Goal: Task Accomplishment & Management: Use online tool/utility

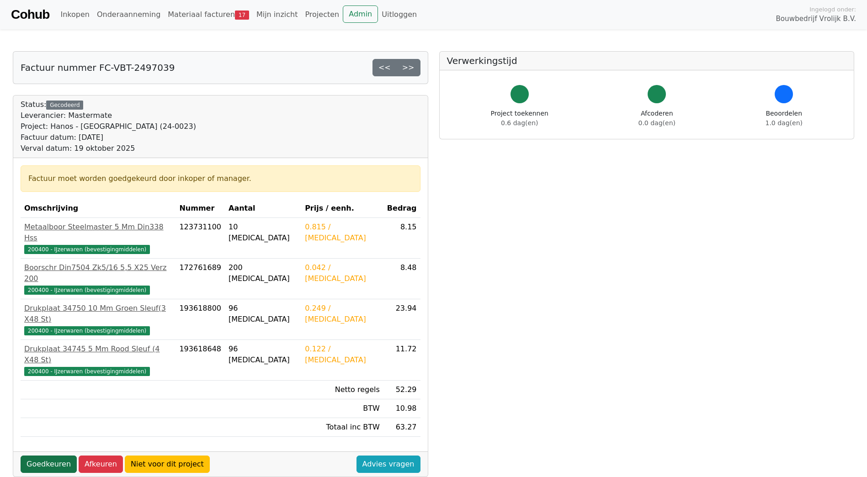
click at [60, 456] on link "Goedkeuren" at bounding box center [49, 464] width 56 height 17
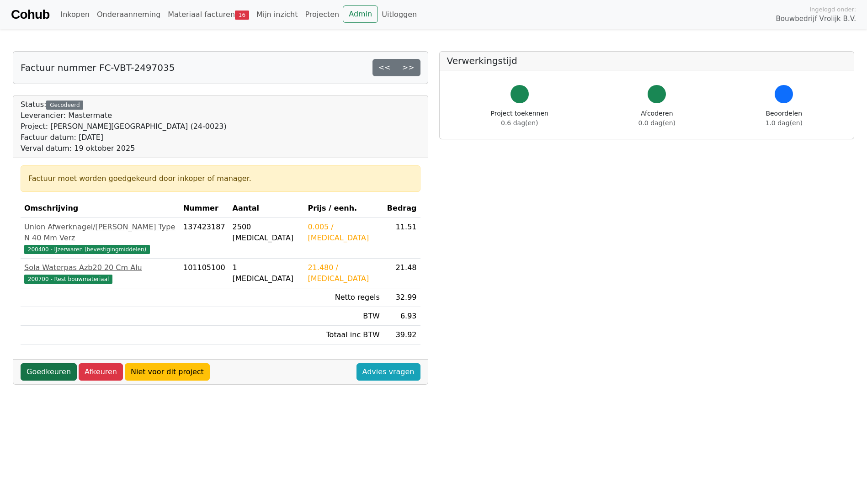
click at [51, 363] on link "Goedkeuren" at bounding box center [49, 371] width 56 height 17
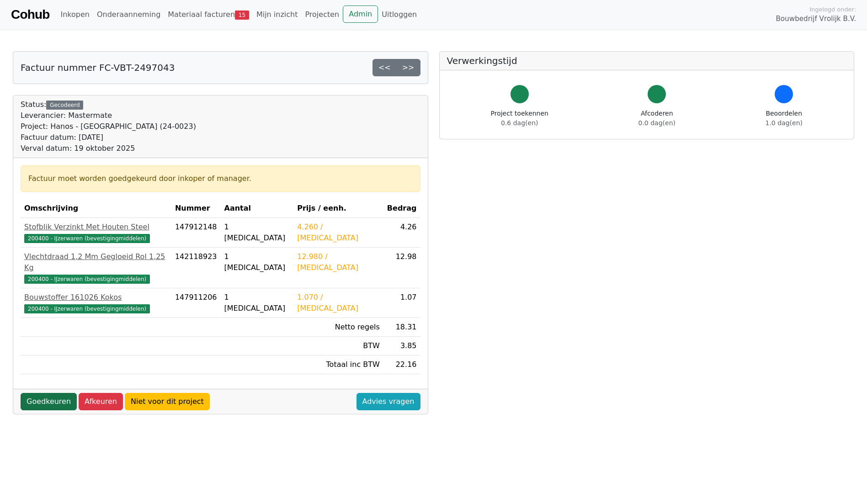
click at [54, 394] on link "Goedkeuren" at bounding box center [49, 401] width 56 height 17
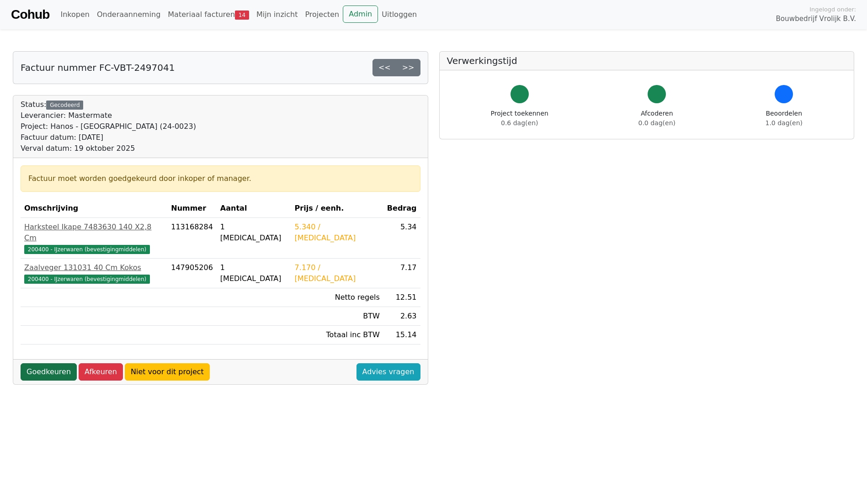
click at [44, 363] on link "Goedkeuren" at bounding box center [49, 371] width 56 height 17
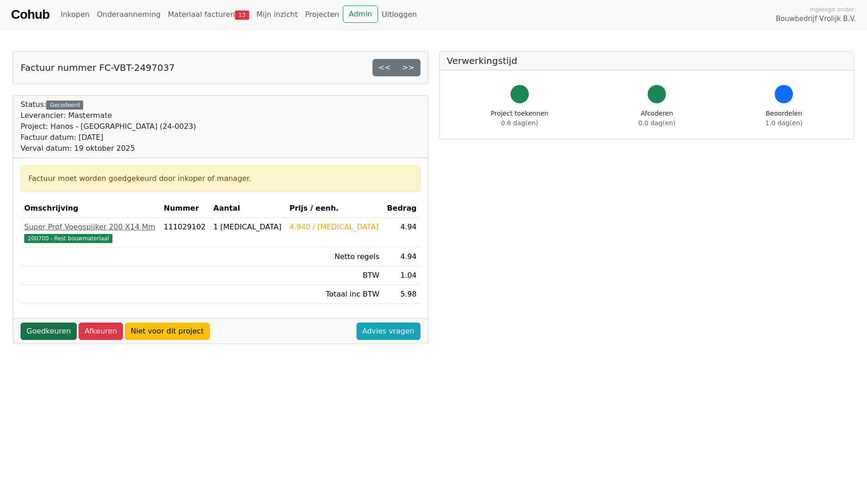
click at [49, 329] on link "Goedkeuren" at bounding box center [49, 331] width 56 height 17
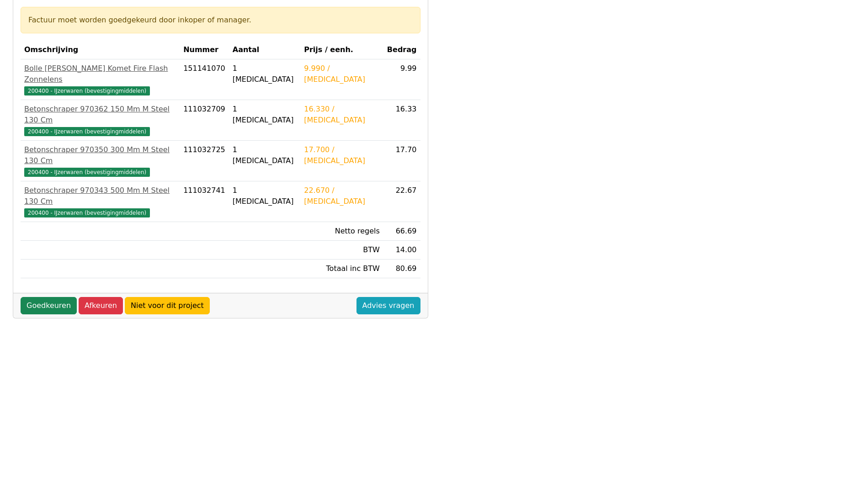
scroll to position [201, 0]
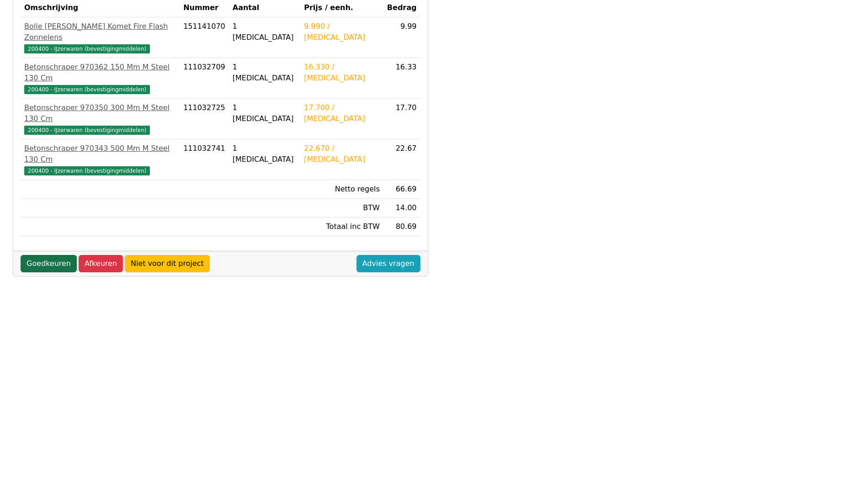
click at [42, 255] on link "Goedkeuren" at bounding box center [49, 263] width 56 height 17
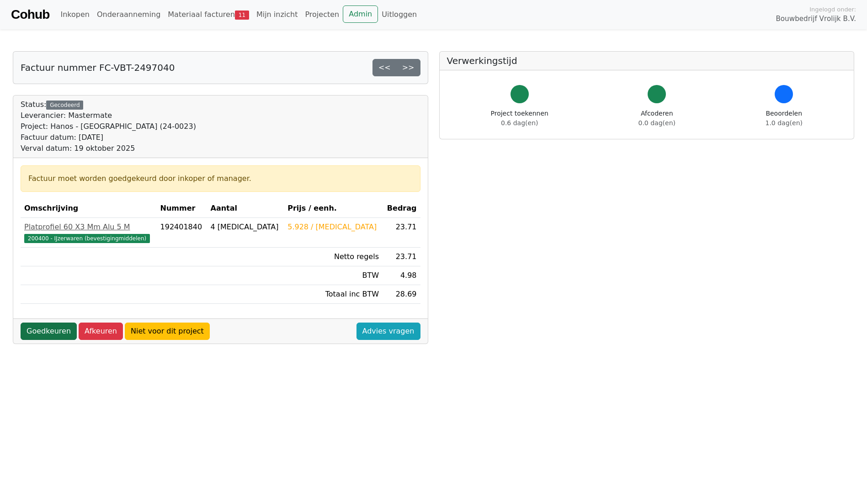
click at [36, 325] on link "Goedkeuren" at bounding box center [49, 331] width 56 height 17
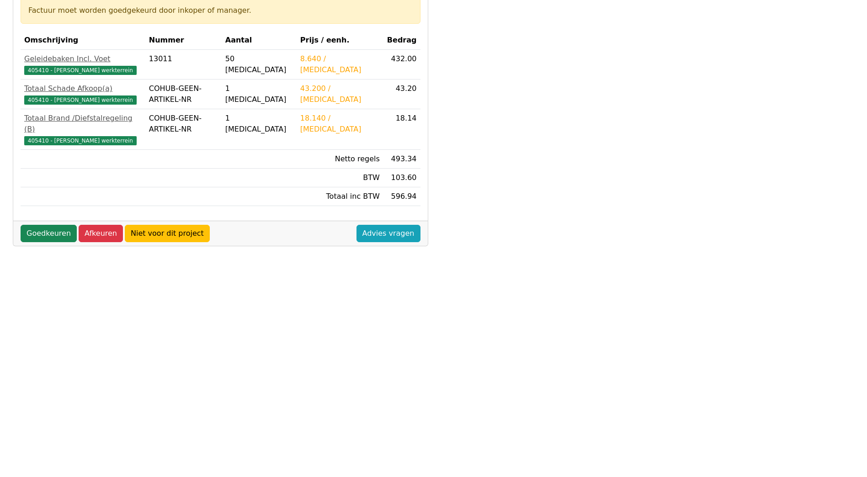
scroll to position [201, 0]
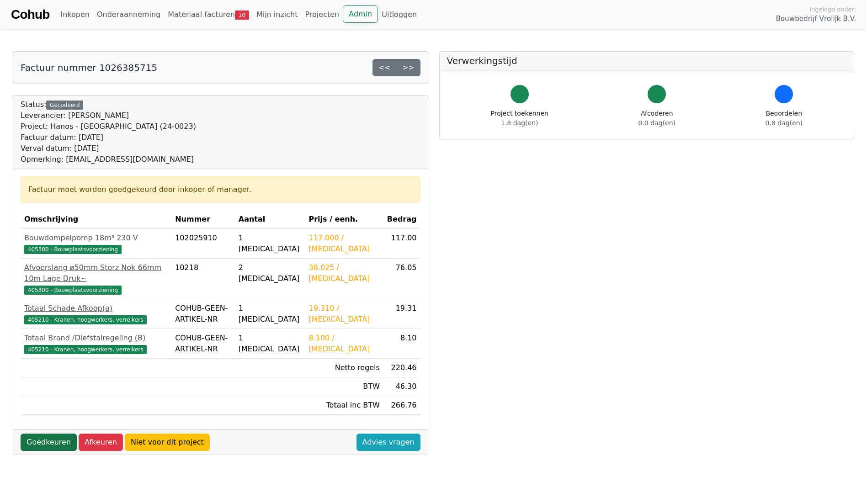
click at [55, 434] on link "Goedkeuren" at bounding box center [49, 442] width 56 height 17
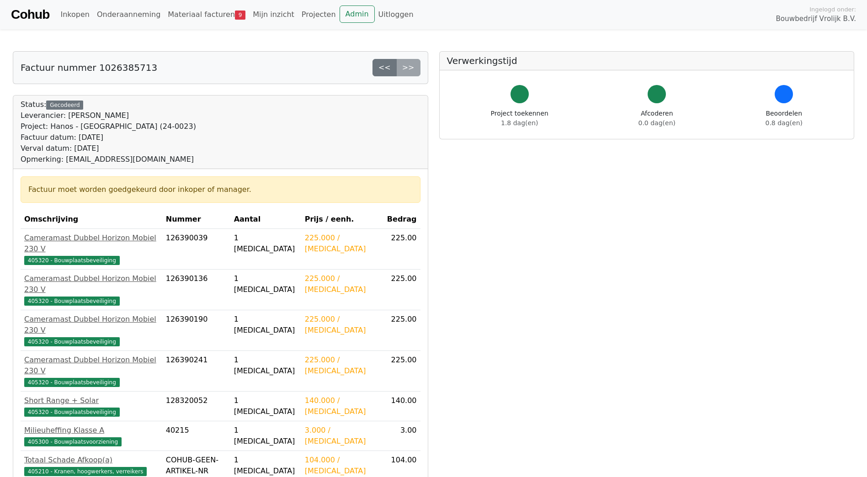
scroll to position [201, 0]
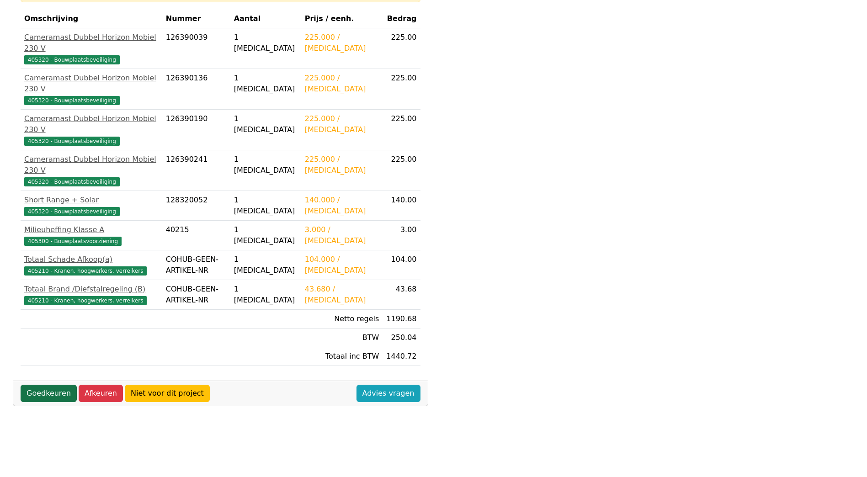
click at [49, 385] on link "Goedkeuren" at bounding box center [49, 393] width 56 height 17
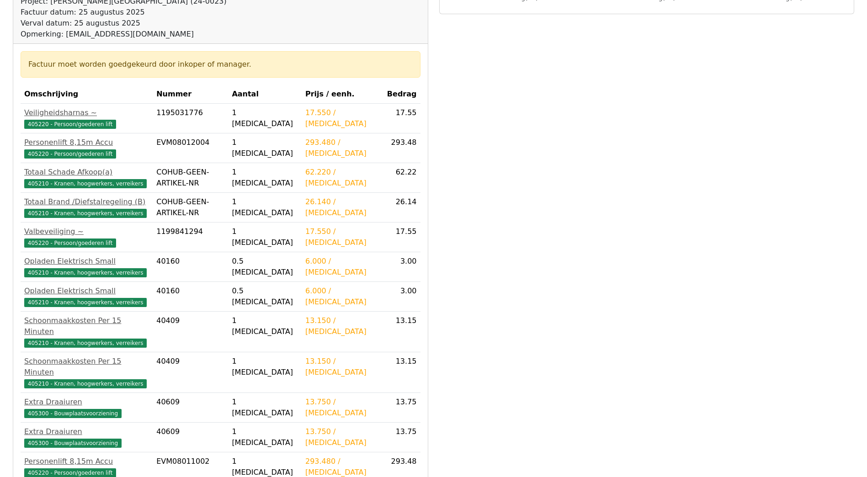
scroll to position [227, 0]
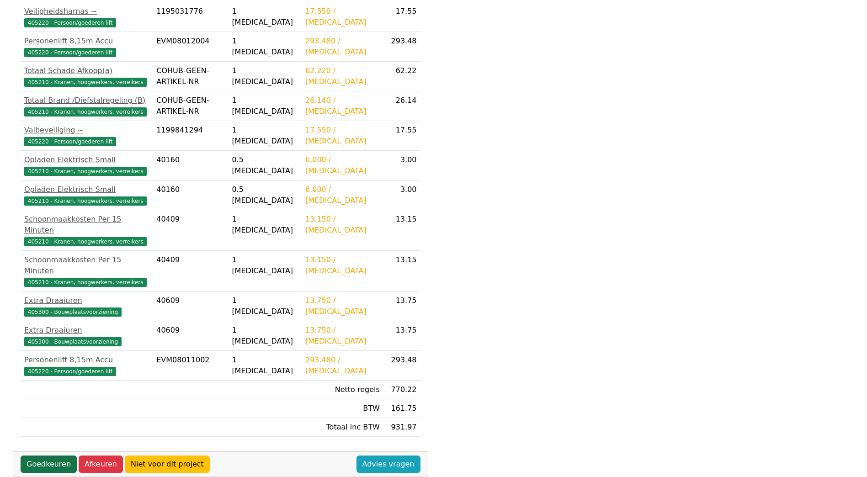
click at [37, 456] on link "Goedkeuren" at bounding box center [49, 464] width 56 height 17
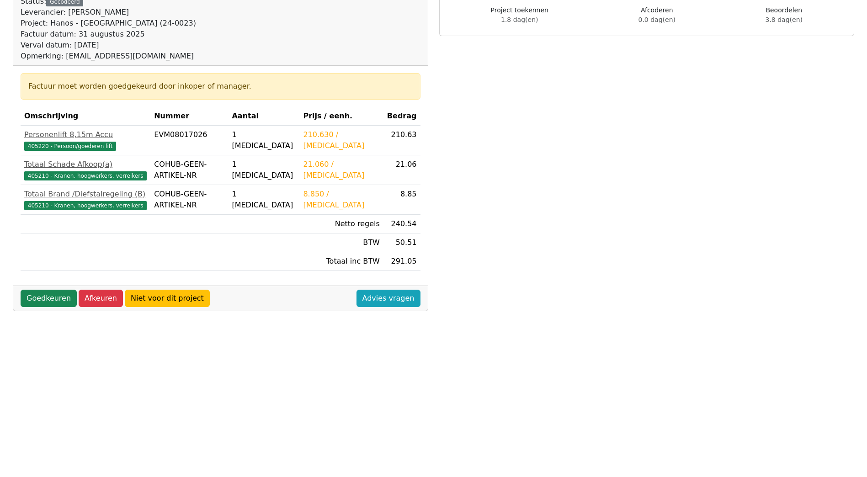
scroll to position [201, 0]
